Goal: Task Accomplishment & Management: Manage account settings

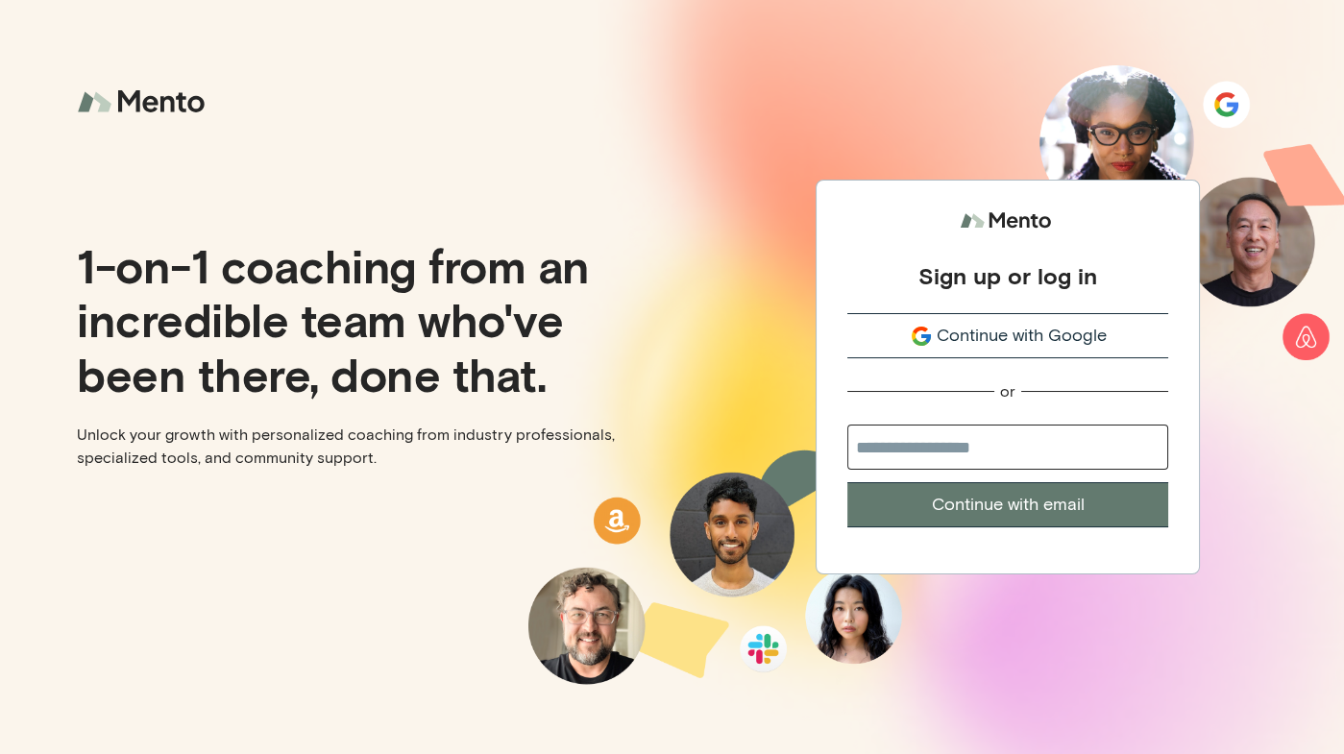
click at [1016, 343] on span "Continue with Google" at bounding box center [1021, 336] width 170 height 26
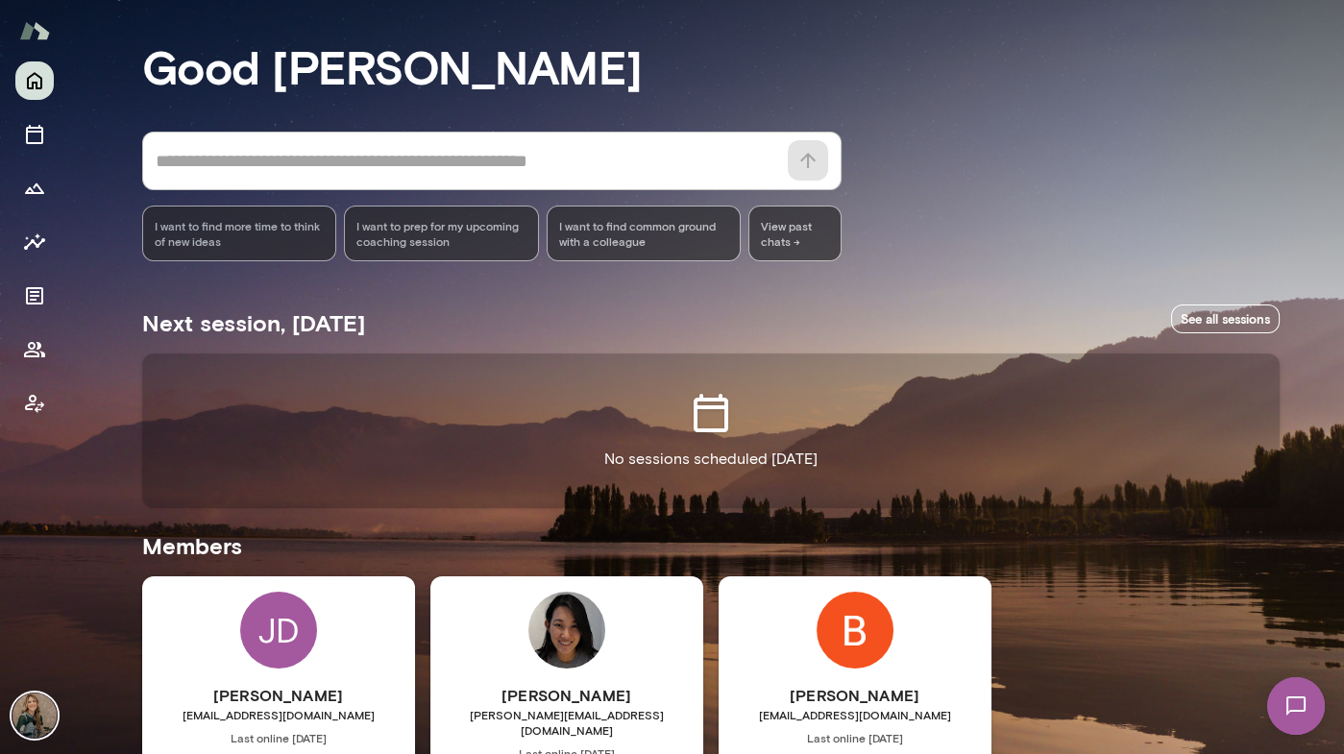
scroll to position [55, 0]
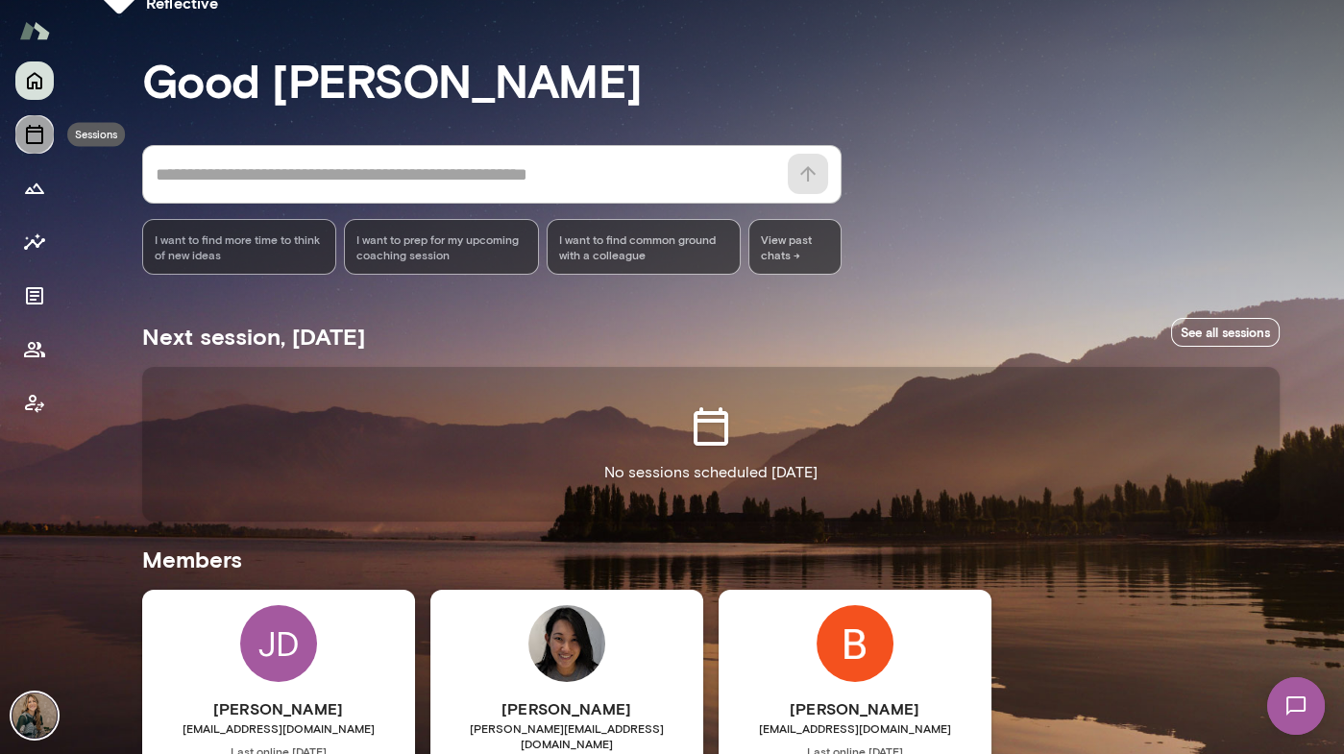
click at [41, 135] on icon "Sessions" at bounding box center [34, 134] width 17 height 19
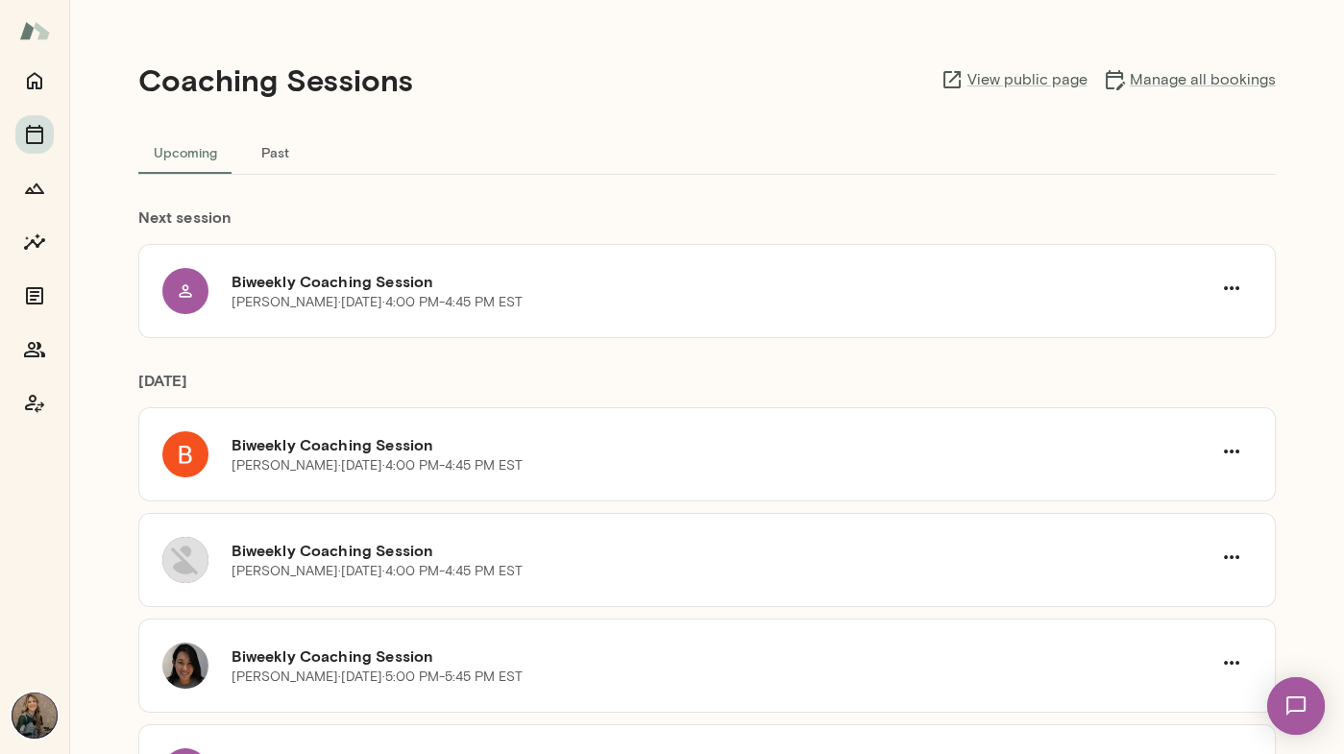
scroll to position [19, 0]
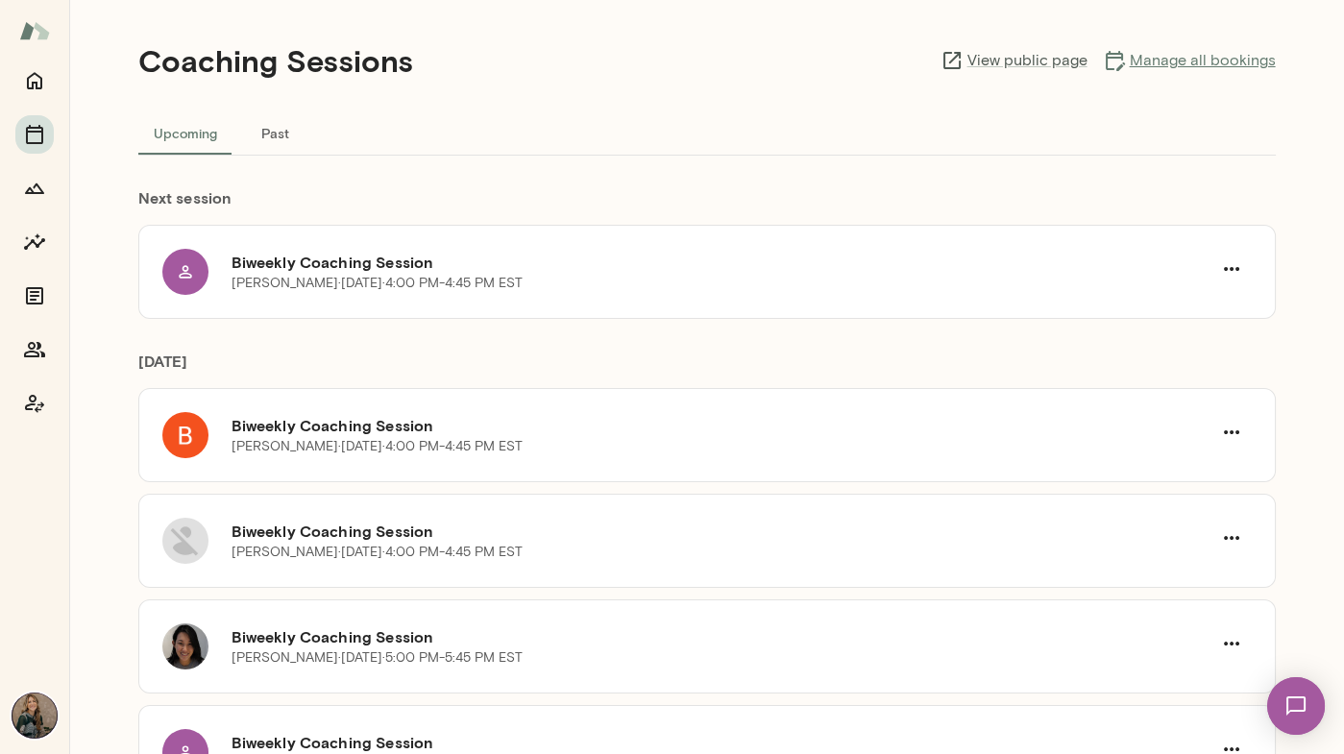
click at [1242, 54] on link "Manage all bookings" at bounding box center [1189, 60] width 173 height 23
